Goal: Navigation & Orientation: Find specific page/section

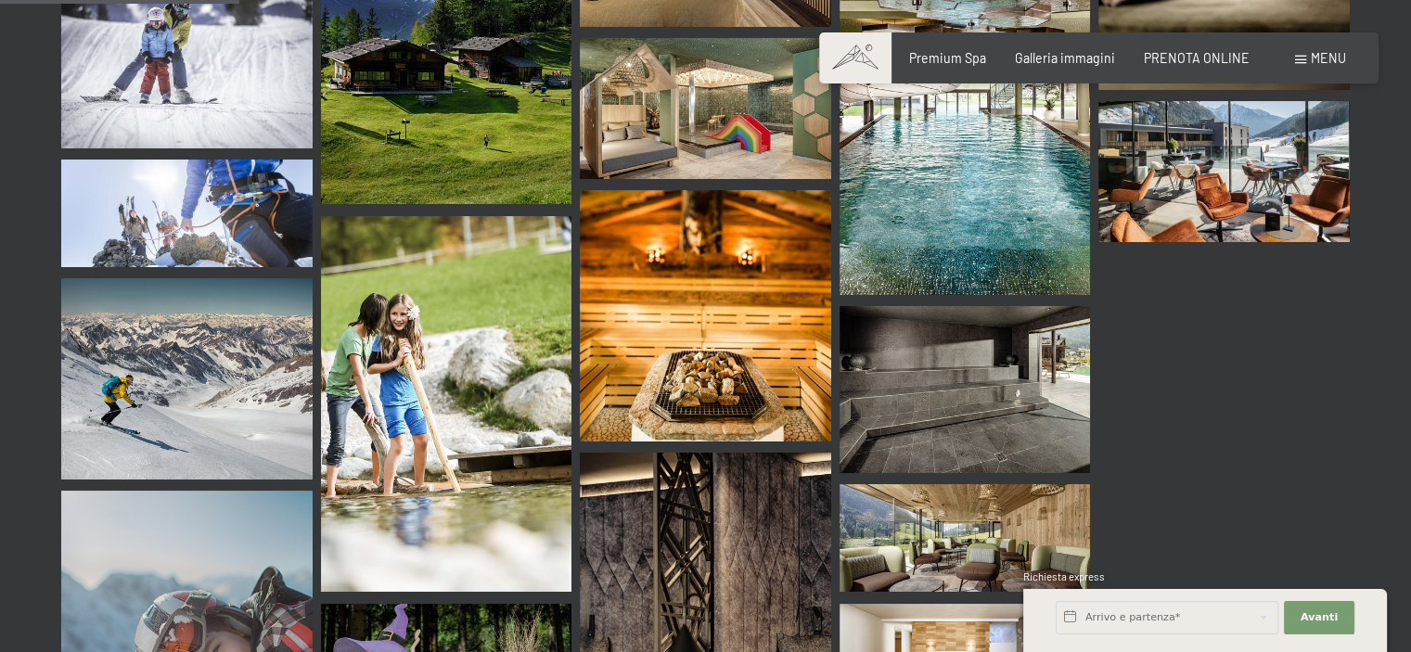
click at [1321, 62] on span "Menu" at bounding box center [1328, 58] width 35 height 16
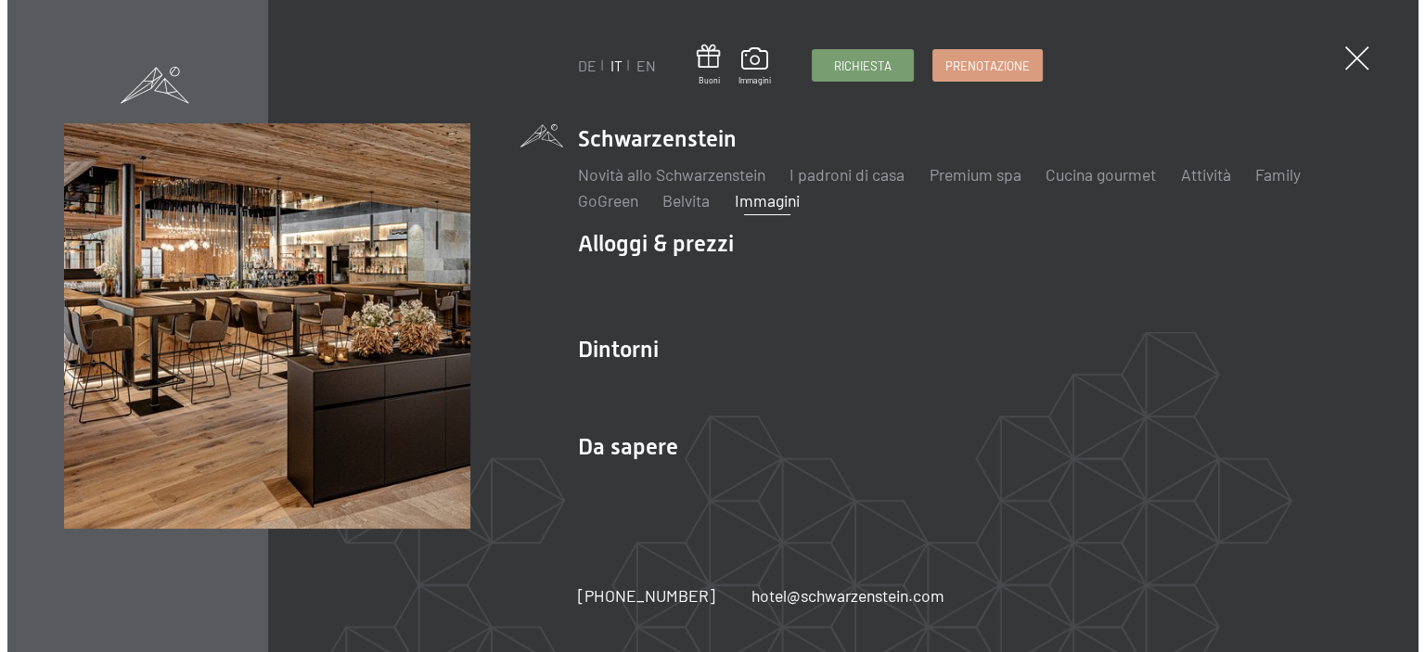
scroll to position [3447, 0]
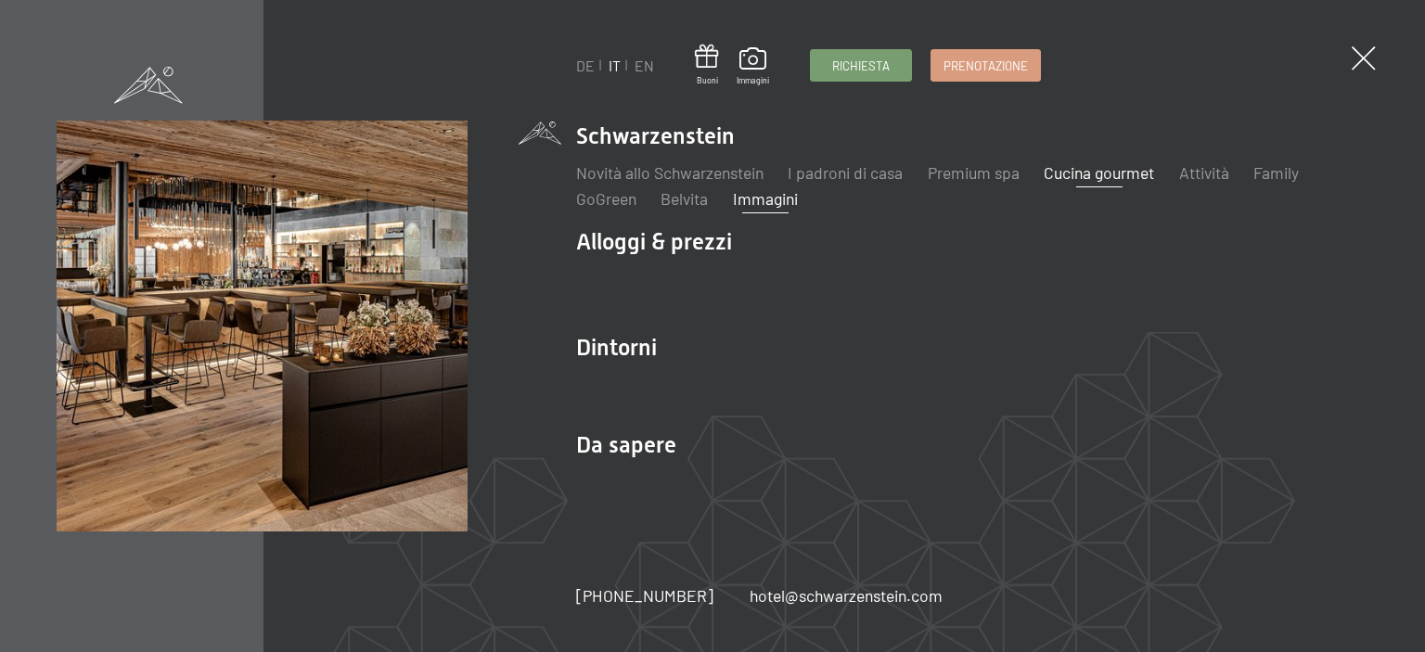
click at [1098, 173] on link "Cucina gourmet" at bounding box center [1099, 172] width 110 height 20
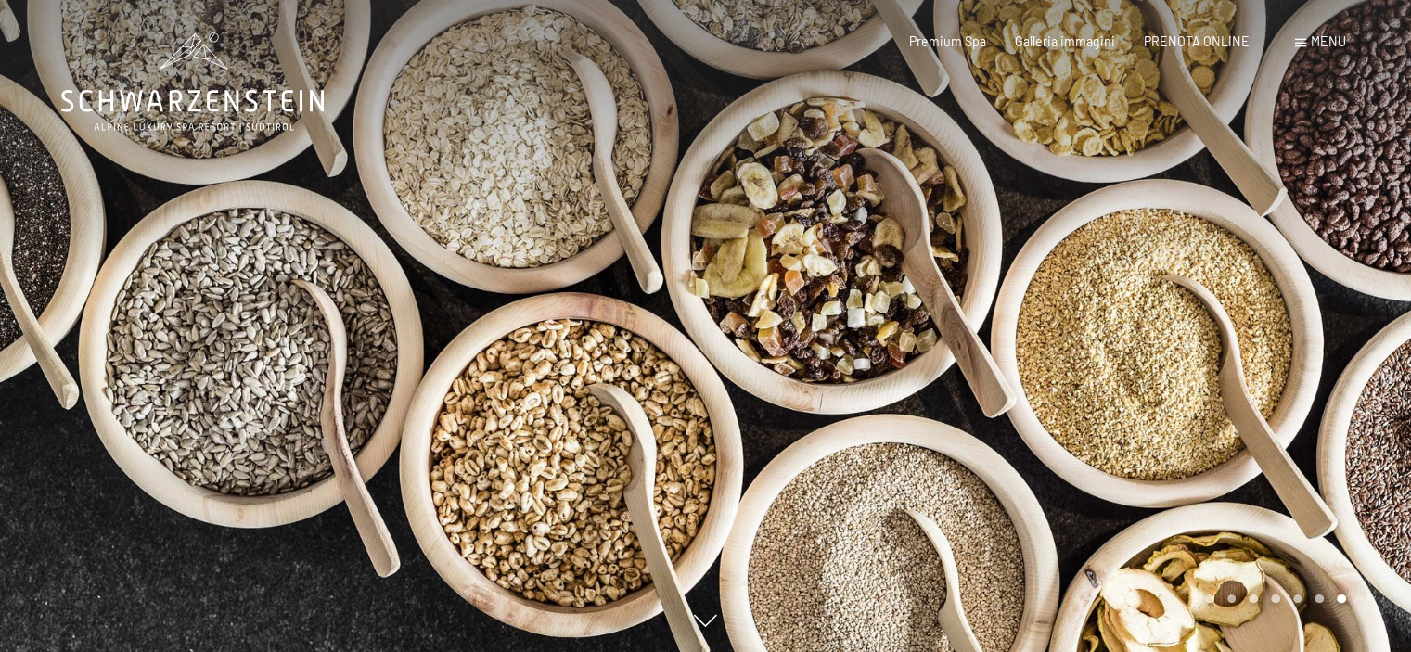
click at [1381, 296] on div at bounding box center [1059, 326] width 706 height 652
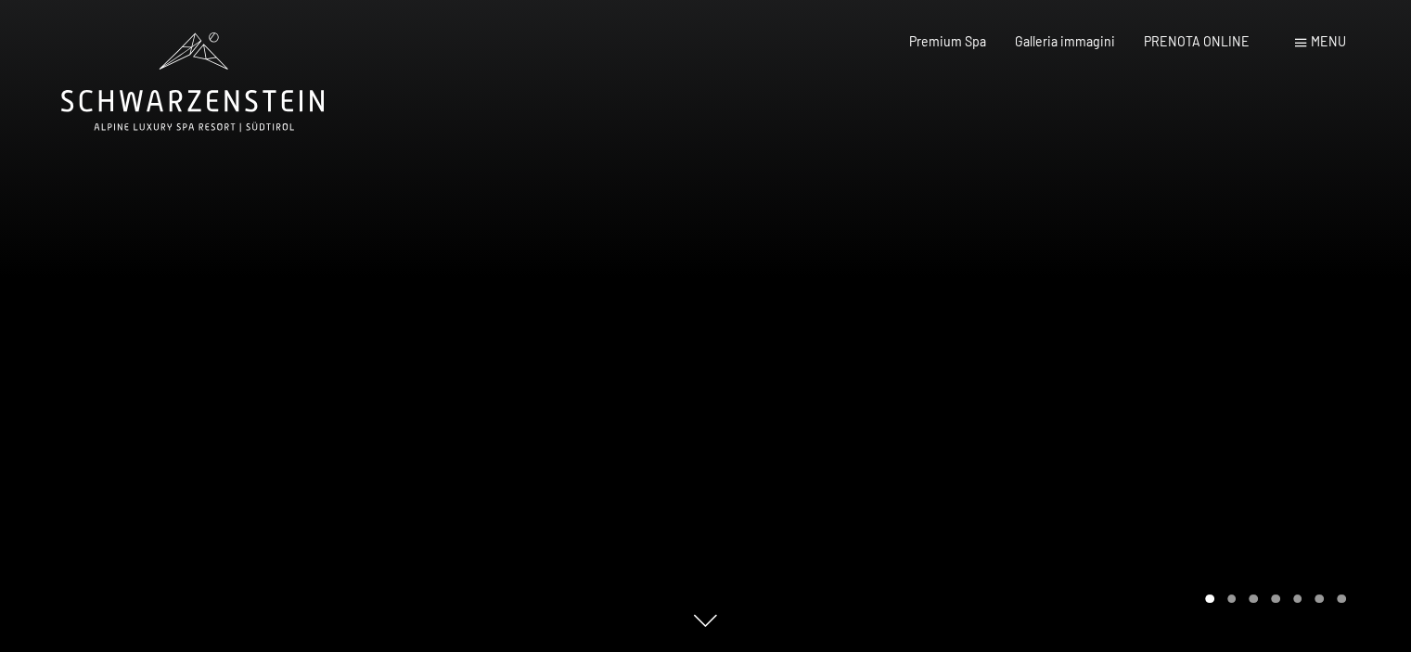
click at [1381, 296] on div at bounding box center [1059, 326] width 706 height 652
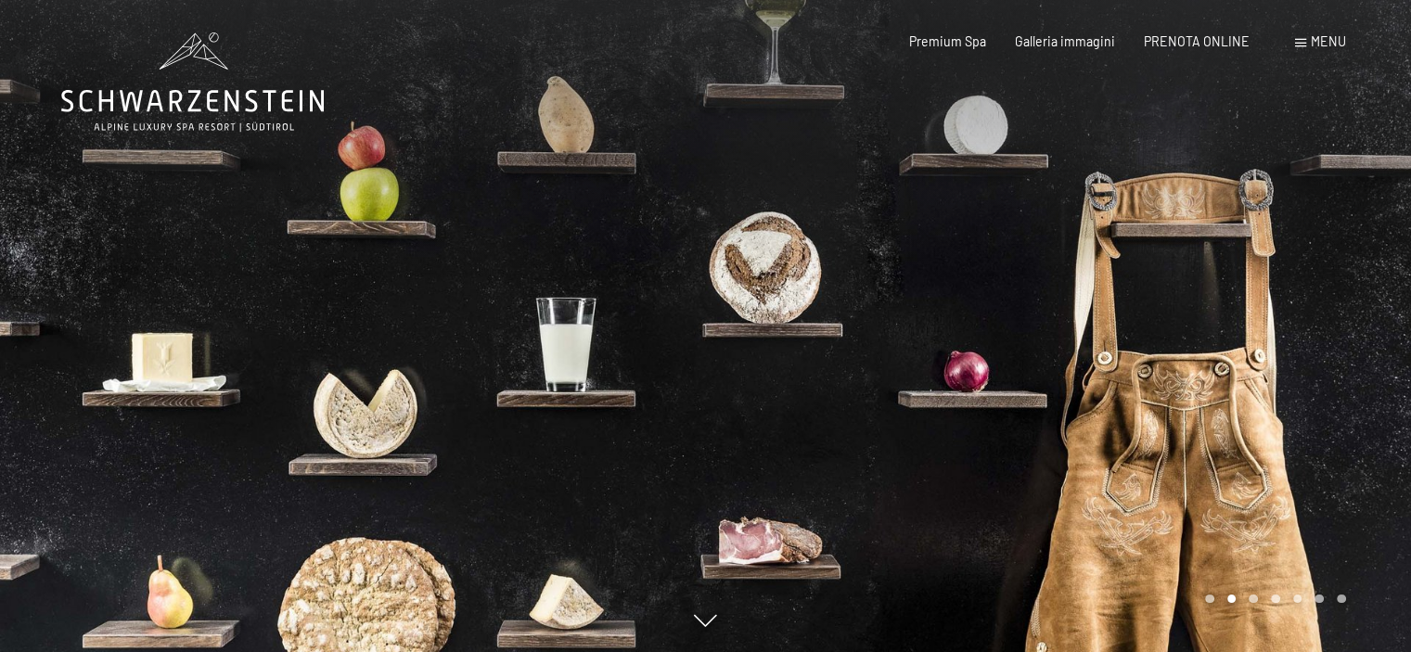
click at [1381, 296] on div at bounding box center [1059, 326] width 706 height 652
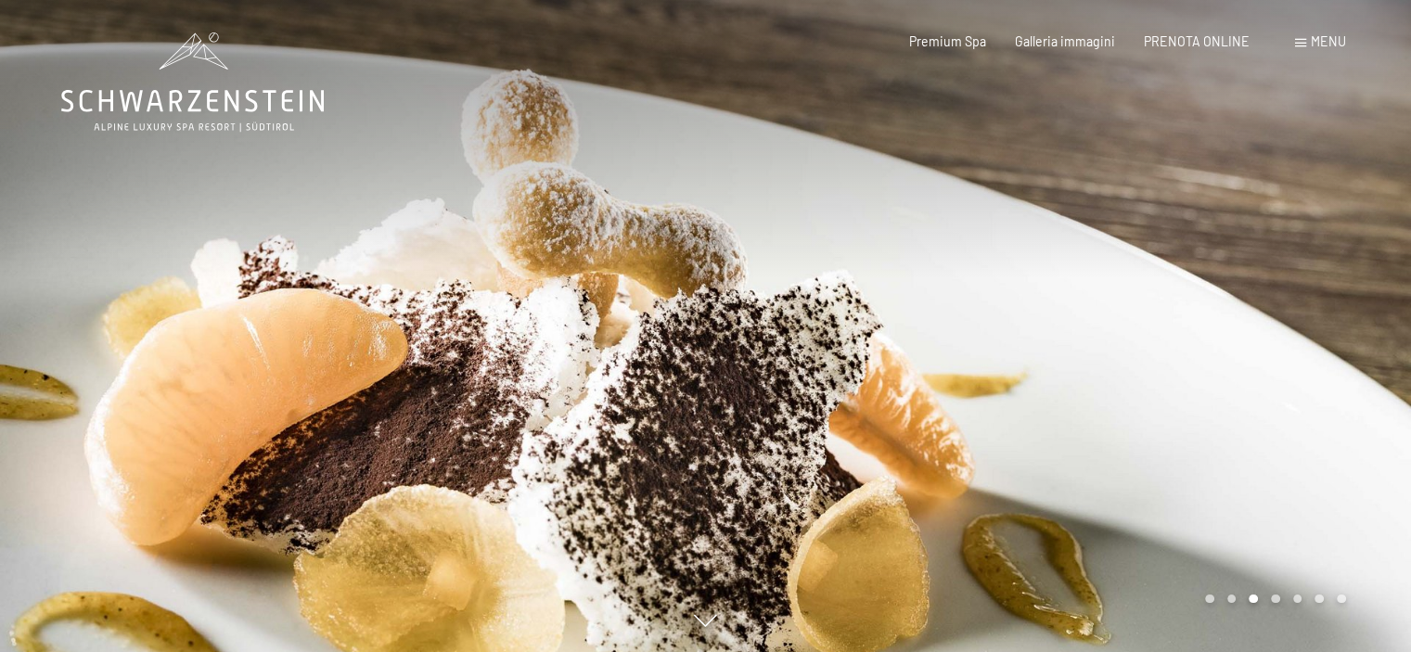
click at [1381, 296] on div at bounding box center [1059, 326] width 706 height 652
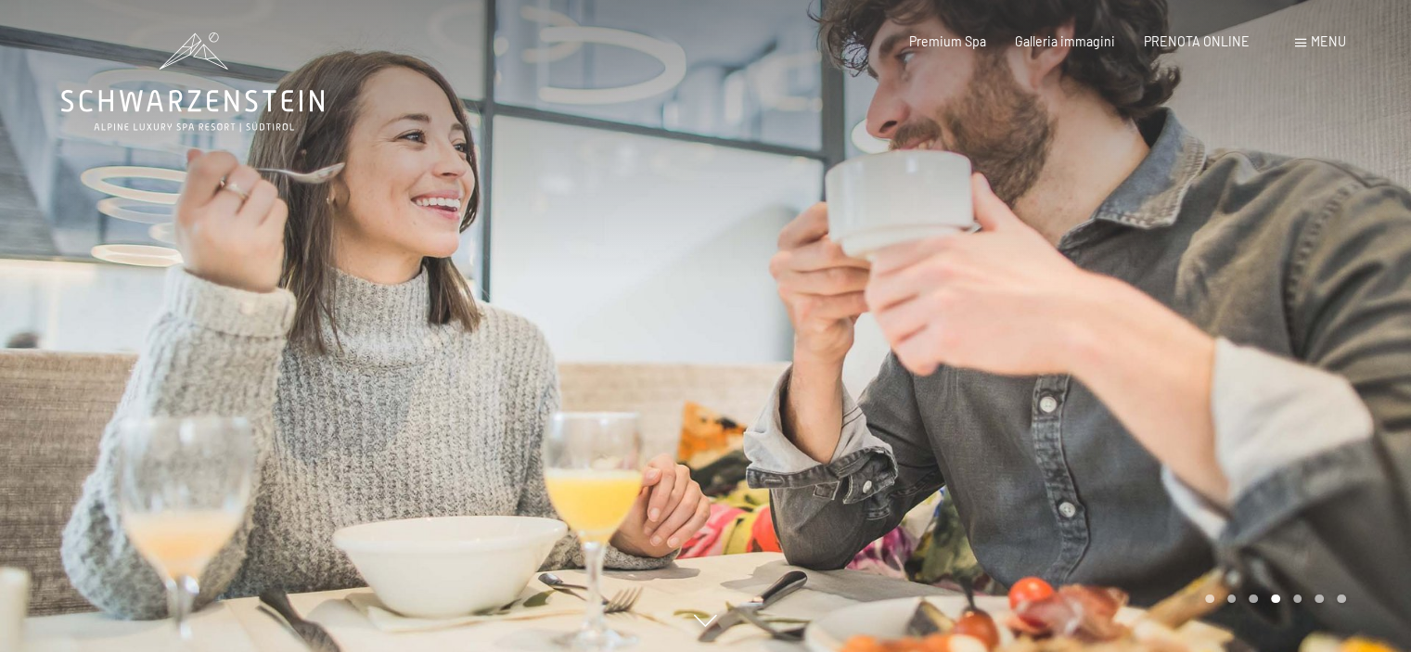
click at [1328, 40] on span "Menu" at bounding box center [1328, 41] width 35 height 16
